Goal: Transaction & Acquisition: Download file/media

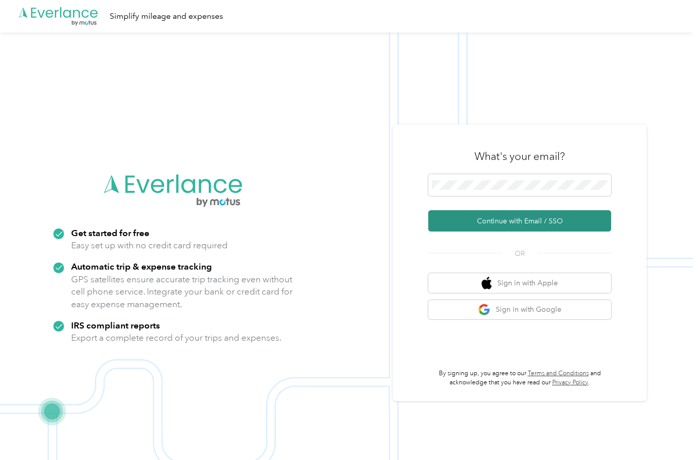
click at [504, 224] on button "Continue with Email / SSO" at bounding box center [519, 220] width 183 height 21
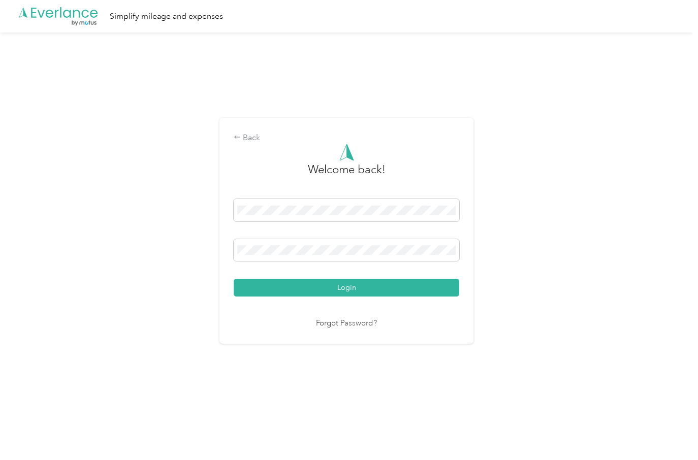
click at [349, 287] on button "Login" at bounding box center [346, 288] width 225 height 18
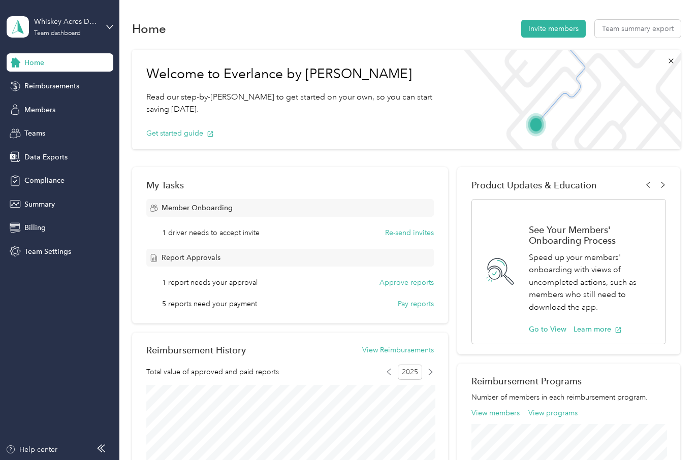
scroll to position [8, 0]
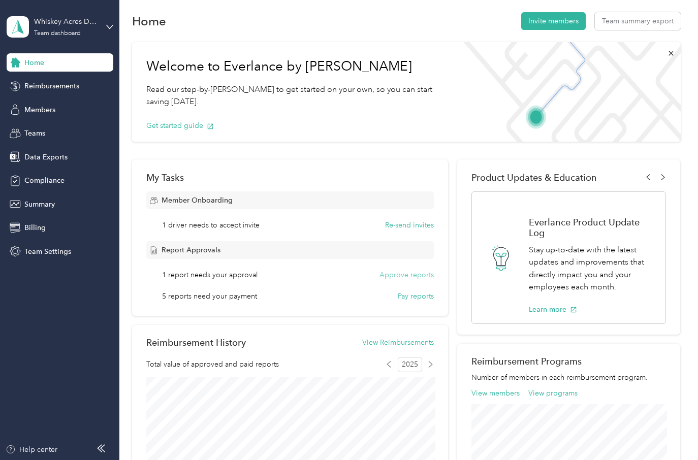
click at [404, 275] on button "Approve reports" at bounding box center [406, 275] width 54 height 11
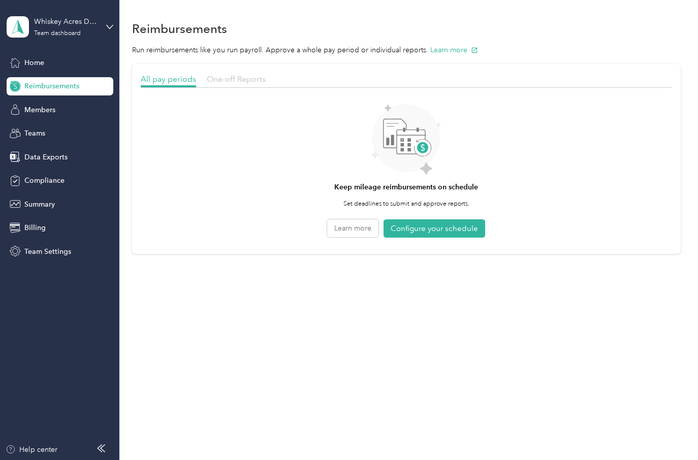
click at [238, 79] on span "One-off Reports" at bounding box center [236, 79] width 59 height 10
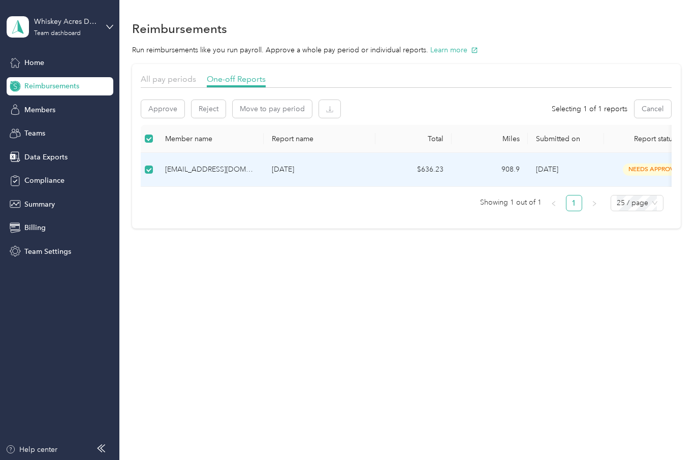
click at [659, 173] on span "needs approval" at bounding box center [655, 170] width 64 height 12
click at [635, 164] on span "needs approval" at bounding box center [655, 170] width 64 height 12
click at [235, 168] on div "[EMAIL_ADDRESS][DOMAIN_NAME]" at bounding box center [210, 169] width 90 height 11
click at [554, 169] on span "[DATE]" at bounding box center [547, 169] width 22 height 9
click at [638, 170] on span "needs approval" at bounding box center [655, 170] width 64 height 12
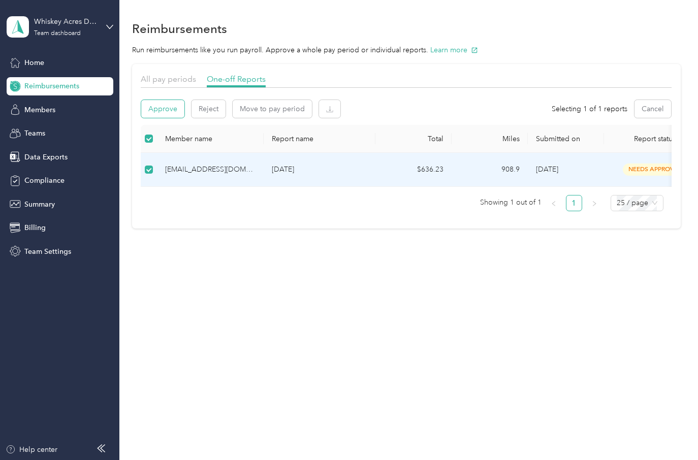
click at [170, 111] on button "Approve" at bounding box center [162, 109] width 43 height 18
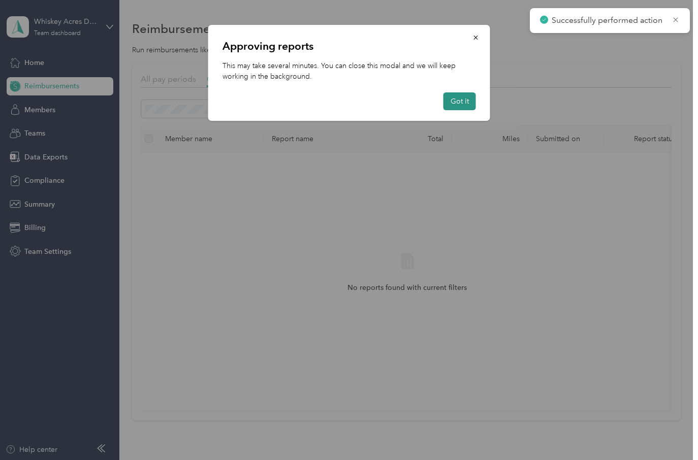
click at [466, 103] on button "Got it" at bounding box center [459, 101] width 32 height 18
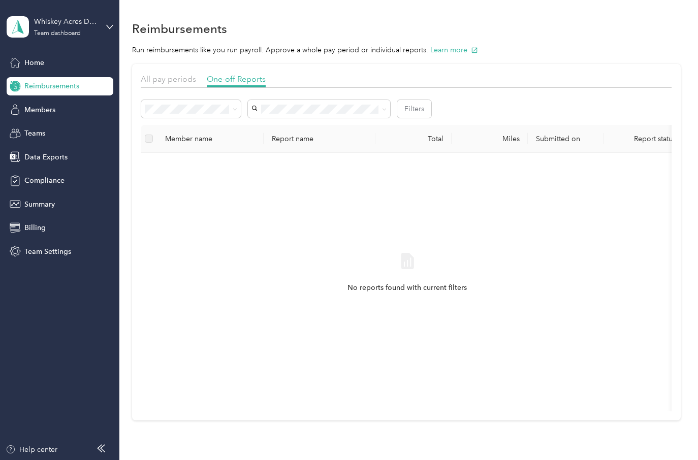
click at [398, 141] on div "Total" at bounding box center [413, 139] width 60 height 9
click at [29, 66] on span "Home" at bounding box center [34, 62] width 20 height 11
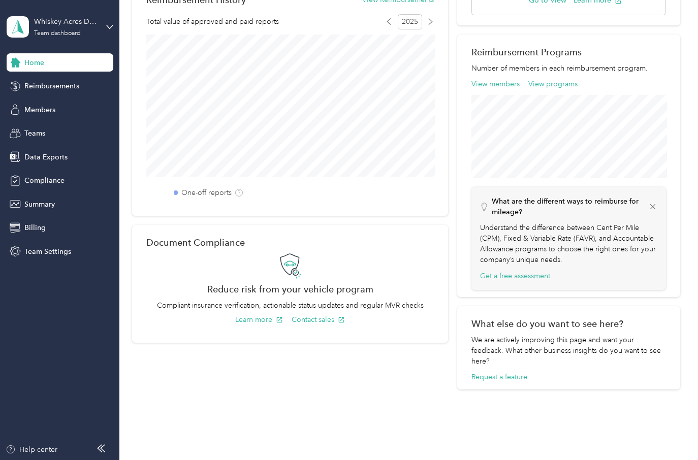
scroll to position [309, 0]
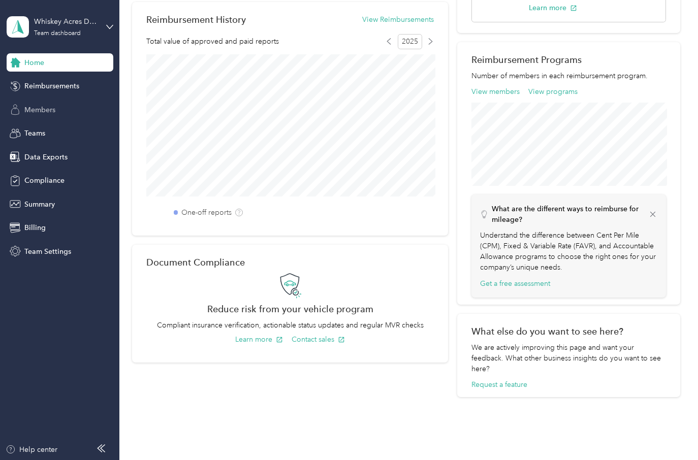
click at [40, 108] on span "Members" at bounding box center [39, 110] width 31 height 11
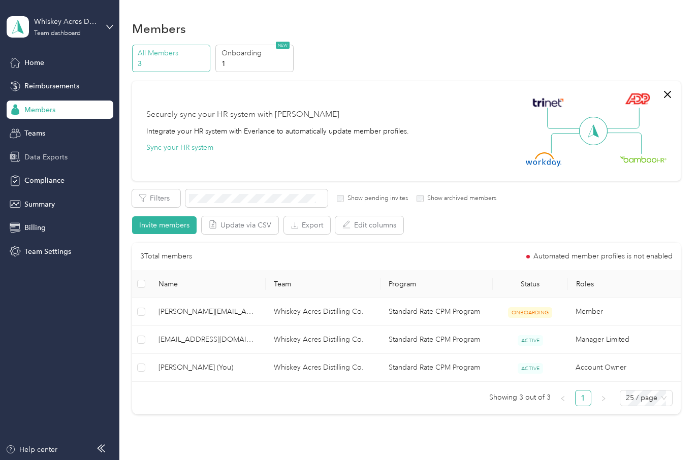
click at [49, 155] on span "Data Exports" at bounding box center [45, 157] width 43 height 11
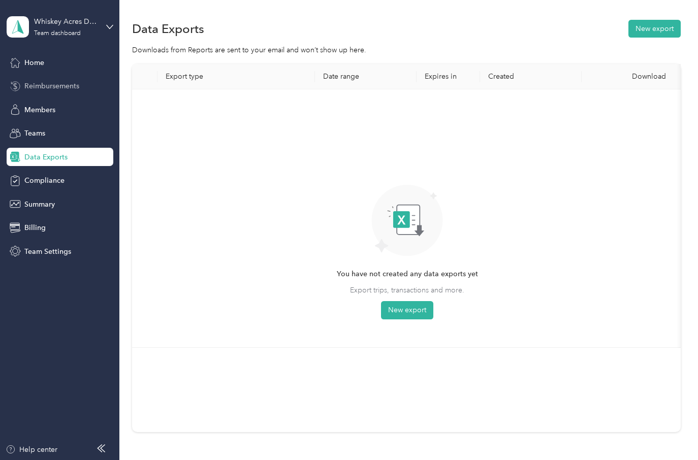
click at [54, 85] on span "Reimbursements" at bounding box center [51, 86] width 55 height 11
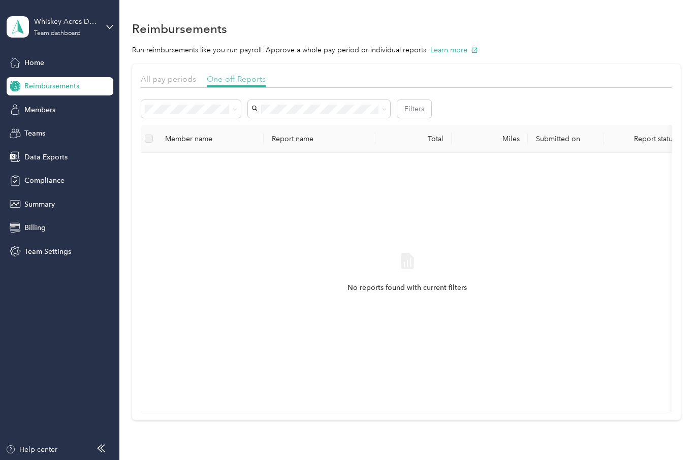
click at [236, 77] on span "One-off Reports" at bounding box center [236, 79] width 59 height 10
click at [105, 28] on div "Whiskey Acres Distilling Co. Team dashboard" at bounding box center [60, 27] width 107 height 36
click at [70, 78] on div "Team dashboard" at bounding box center [142, 84] width 257 height 18
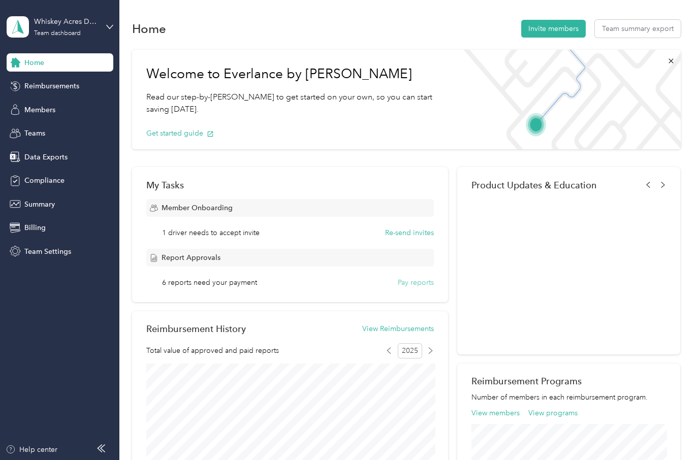
click at [412, 284] on button "Pay reports" at bounding box center [416, 282] width 36 height 11
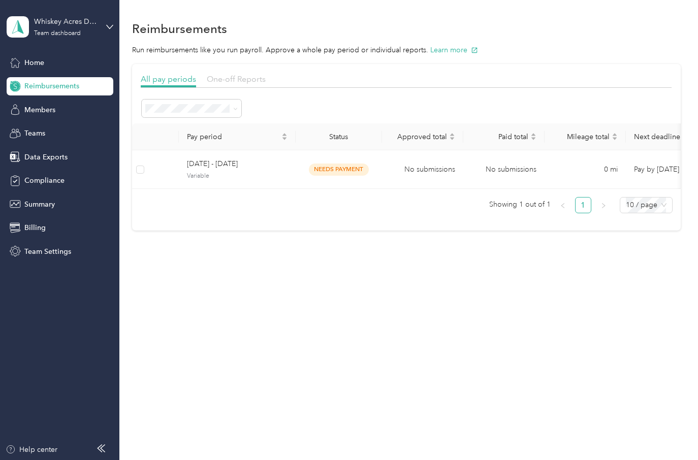
click at [237, 78] on span "One-off Reports" at bounding box center [236, 79] width 59 height 10
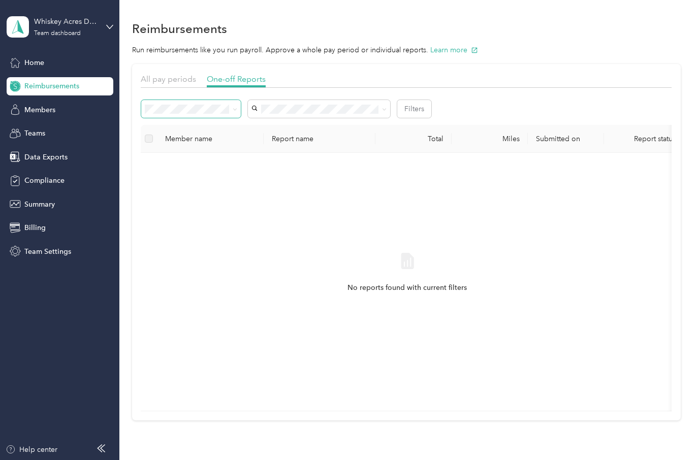
click at [233, 107] on icon at bounding box center [235, 109] width 5 height 5
click at [180, 125] on div "All" at bounding box center [191, 127] width 85 height 11
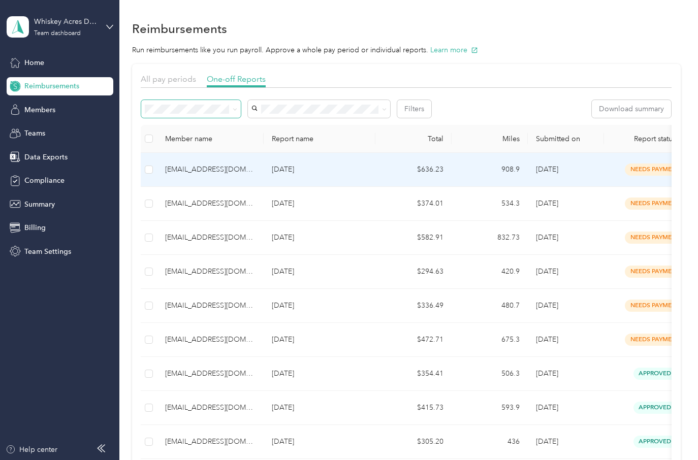
click at [195, 168] on div "[EMAIL_ADDRESS][DOMAIN_NAME]" at bounding box center [210, 169] width 90 height 11
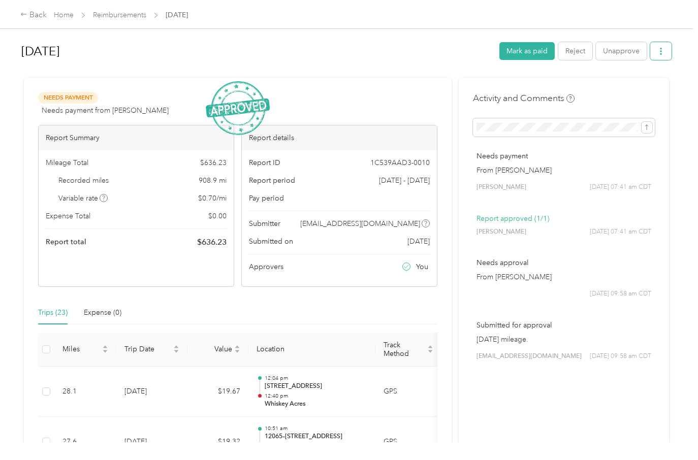
click at [664, 49] on icon "button" at bounding box center [660, 51] width 7 height 7
click at [633, 85] on span "Download" at bounding box center [634, 88] width 34 height 11
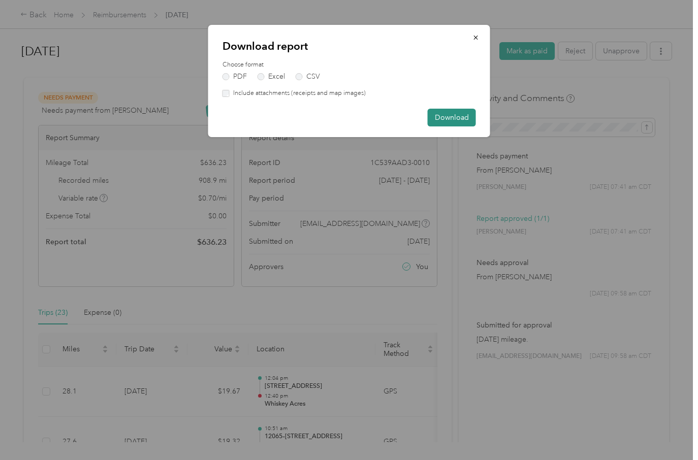
click at [450, 119] on button "Download" at bounding box center [452, 118] width 48 height 18
